Goal: Task Accomplishment & Management: Use online tool/utility

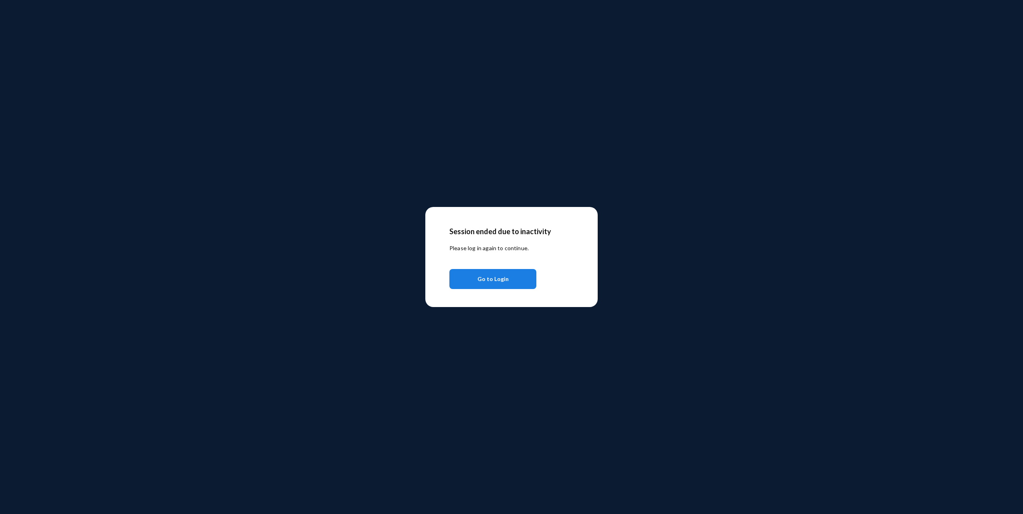
click at [476, 275] on button "Go to Login" at bounding box center [492, 279] width 87 height 20
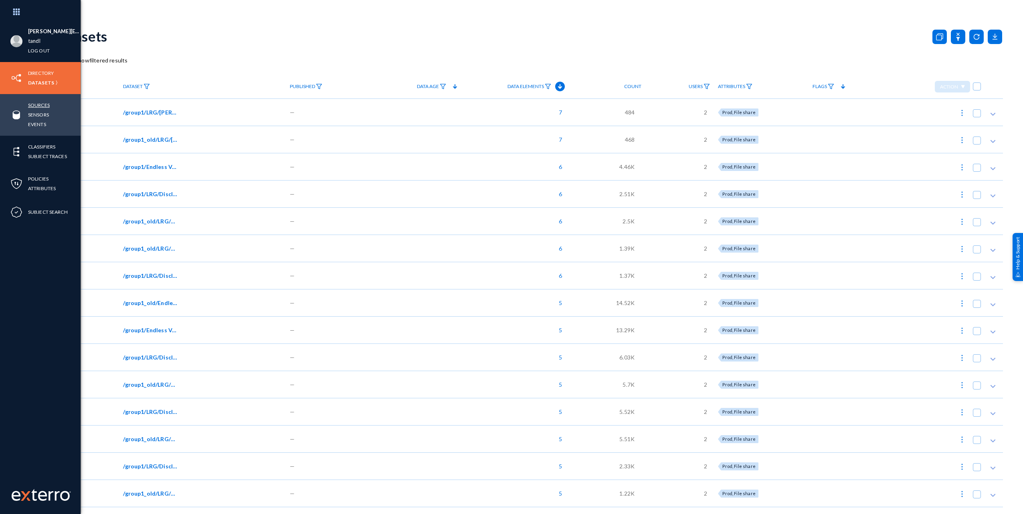
click at [39, 103] on link "Sources" at bounding box center [39, 105] width 22 height 9
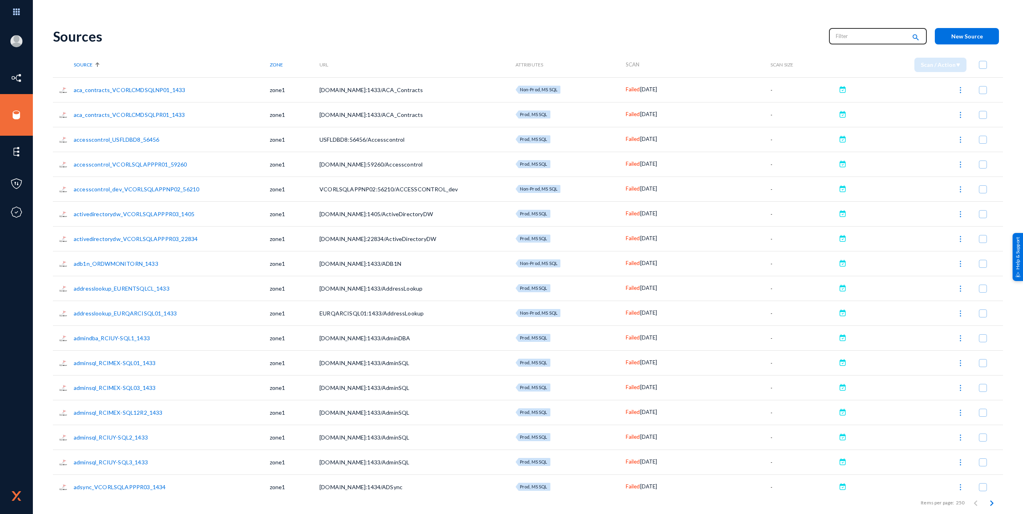
click at [855, 37] on input "text" at bounding box center [870, 36] width 71 height 12
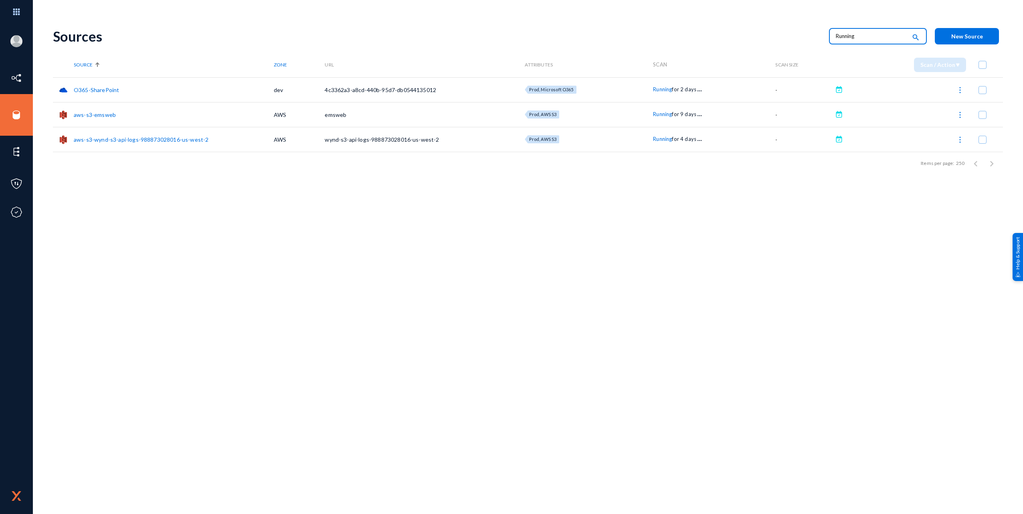
click at [843, 36] on input "Running" at bounding box center [870, 36] width 71 height 12
type input "queue"
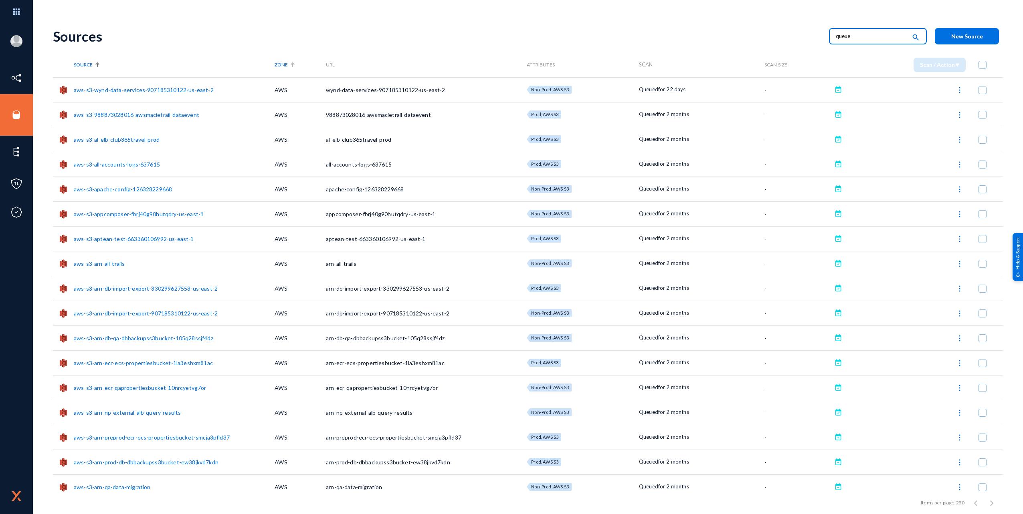
click at [286, 65] on span "Zone" at bounding box center [280, 65] width 13 height 6
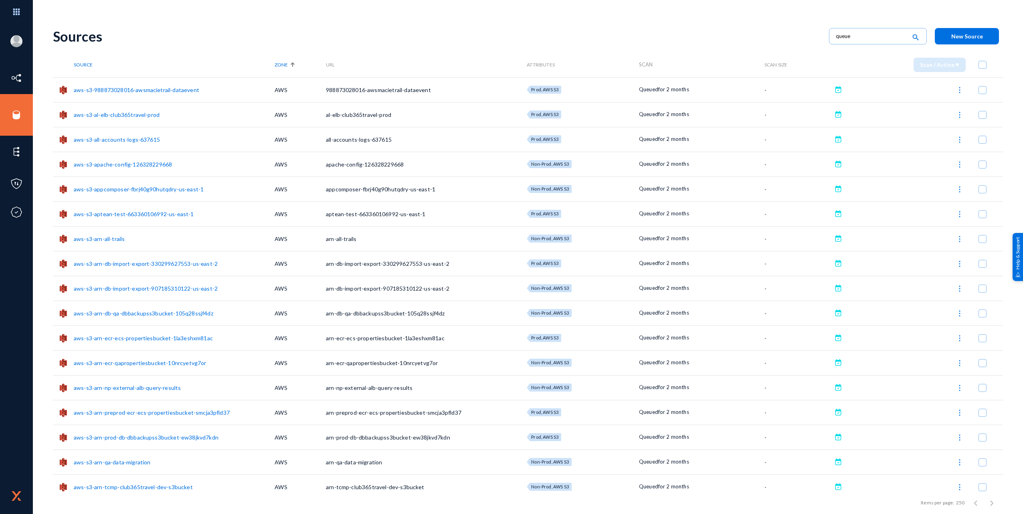
click at [286, 65] on span "Zone" at bounding box center [280, 65] width 13 height 6
click at [284, 65] on span "Zone" at bounding box center [280, 65] width 13 height 6
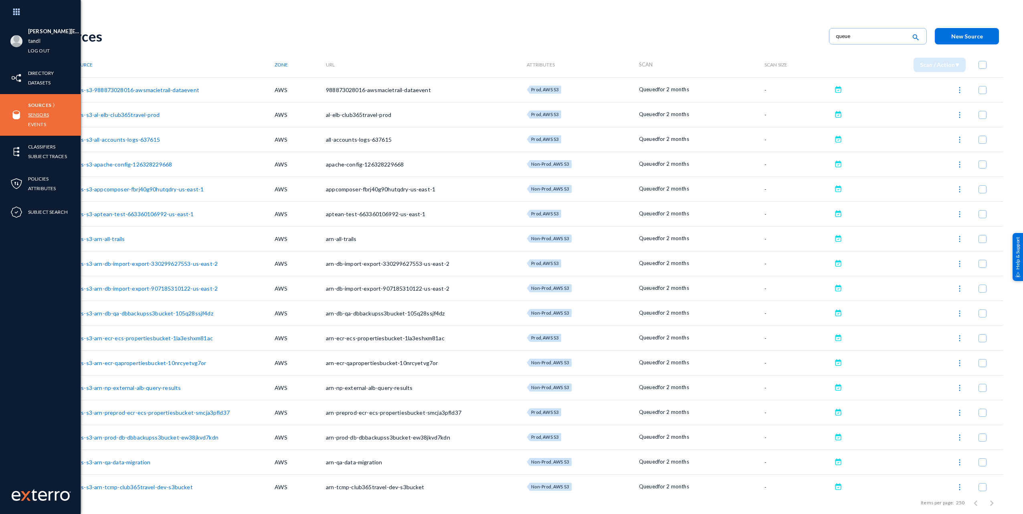
click at [38, 114] on link "Sensors" at bounding box center [38, 114] width 21 height 9
